Goal: Learn about a topic

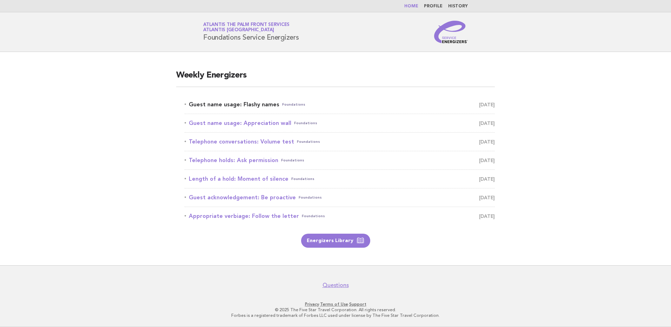
drag, startPoint x: 229, startPoint y: 106, endPoint x: 258, endPoint y: 146, distance: 49.6
click at [229, 106] on link "Guest name usage: Flashy names Foundations August 17" at bounding box center [340, 105] width 310 height 10
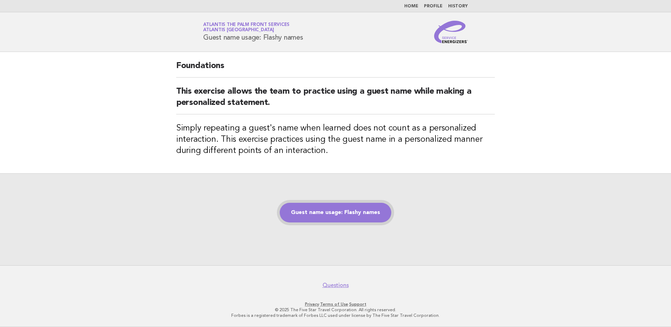
click at [328, 211] on link "Guest name usage: Flashy names" at bounding box center [336, 213] width 112 height 20
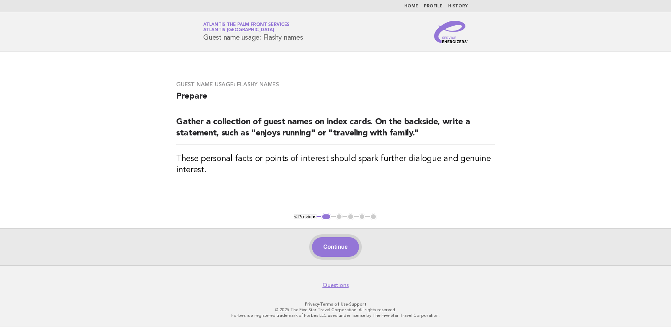
click at [338, 244] on button "Continue" at bounding box center [335, 247] width 47 height 20
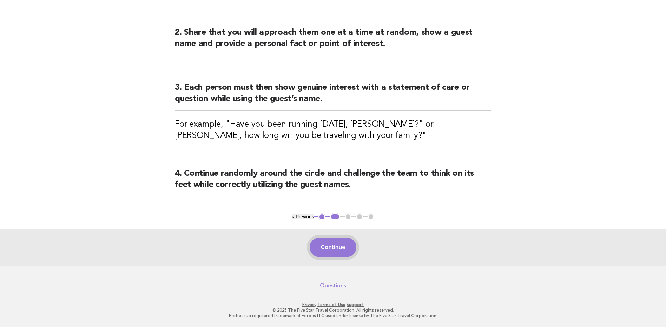
click at [328, 250] on button "Continue" at bounding box center [333, 248] width 47 height 20
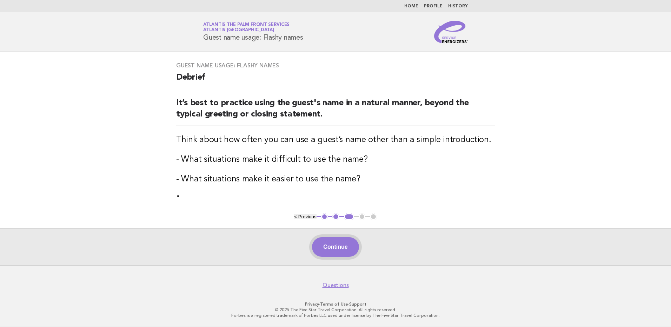
click at [331, 252] on button "Continue" at bounding box center [335, 247] width 47 height 20
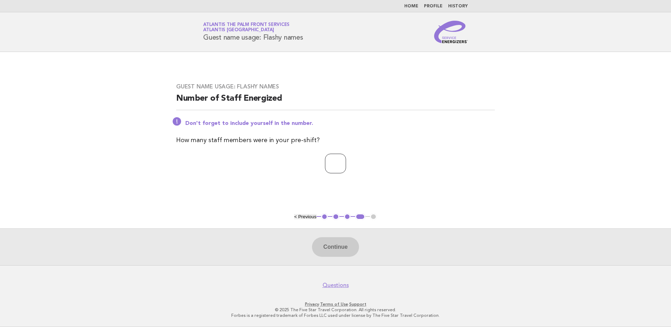
click at [325, 167] on input "number" at bounding box center [335, 164] width 21 height 20
type input "**"
click at [339, 252] on button "Continue" at bounding box center [335, 247] width 47 height 20
